Goal: Task Accomplishment & Management: Complete application form

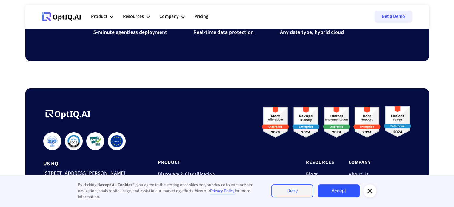
scroll to position [2029, 0]
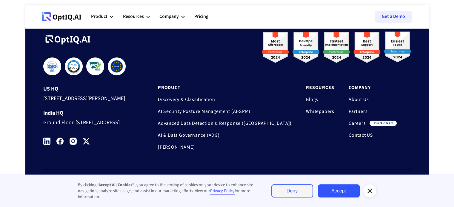
click at [362, 121] on link "Careers" at bounding box center [357, 124] width 17 height 6
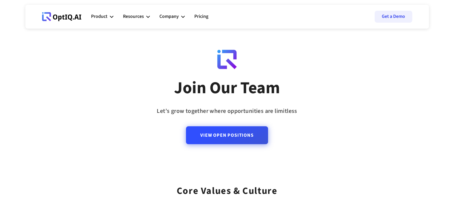
click at [225, 138] on link "View Open Positions" at bounding box center [227, 136] width 82 height 18
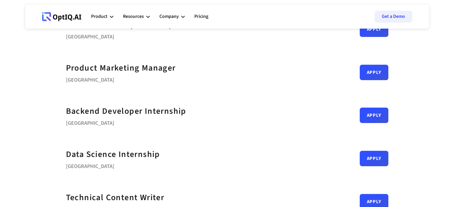
scroll to position [243, 0]
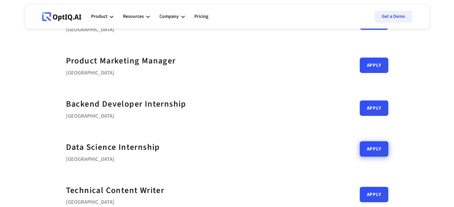
click at [375, 147] on link "Apply" at bounding box center [374, 150] width 29 height 16
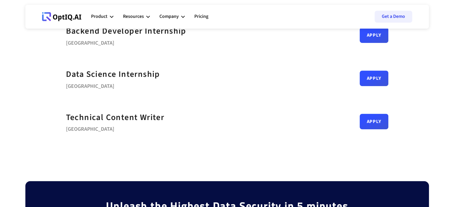
scroll to position [319, 0]
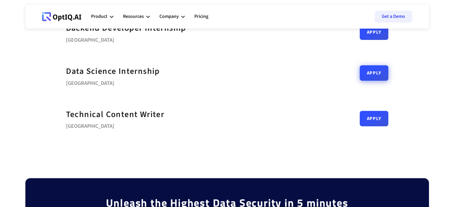
click at [377, 72] on link "Apply" at bounding box center [374, 73] width 29 height 16
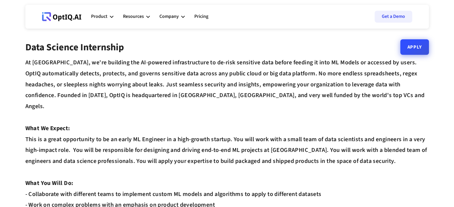
click at [413, 48] on link "Apply" at bounding box center [414, 47] width 29 height 16
